Goal: Transaction & Acquisition: Book appointment/travel/reservation

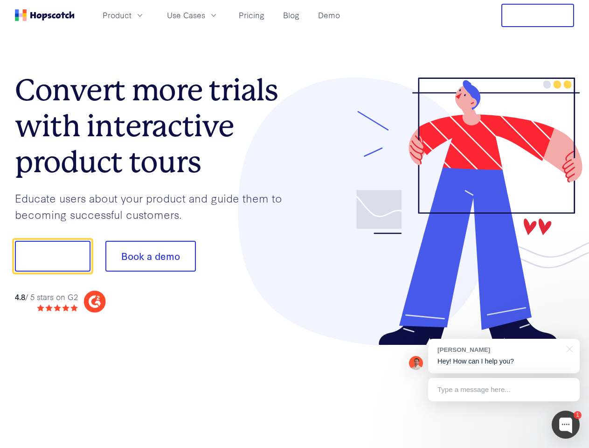
click at [295, 224] on div at bounding box center [435, 211] width 280 height 268
click at [132, 15] on span "Product" at bounding box center [117, 15] width 29 height 12
click at [205, 15] on span "Use Cases" at bounding box center [186, 15] width 38 height 12
click at [52, 256] on button "Show me!" at bounding box center [53, 256] width 76 height 31
click at [150, 256] on button "Book a demo" at bounding box center [150, 256] width 91 height 31
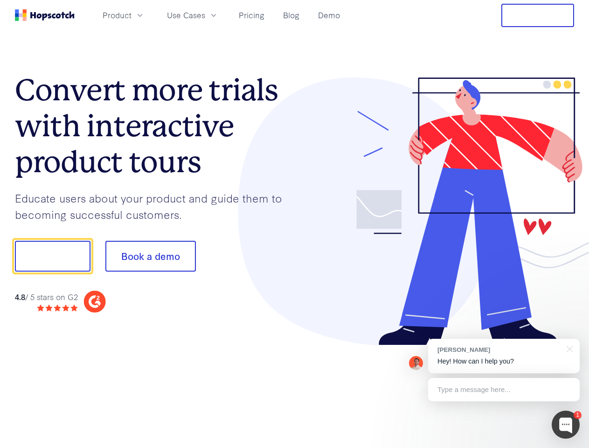
click at [566, 425] on div at bounding box center [566, 425] width 28 height 28
click at [504, 356] on div "[PERSON_NAME] Hey! How can I help you?" at bounding box center [504, 356] width 152 height 35
click at [568, 348] on div at bounding box center [492, 254] width 175 height 311
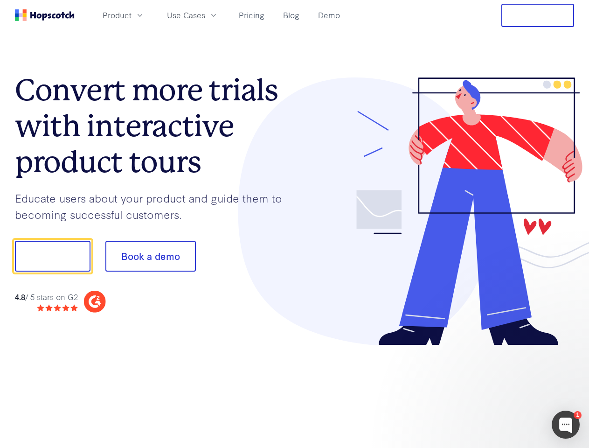
click at [504, 390] on div at bounding box center [492, 254] width 175 height 311
